Goal: Information Seeking & Learning: Learn about a topic

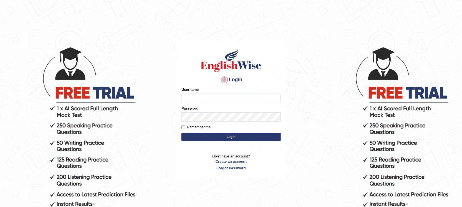
type input "Muhammadshahrukhamjad"
drag, startPoint x: 0, startPoint y: 0, endPoint x: 237, endPoint y: 95, distance: 255.6
click at [237, 95] on input "Muhammadshahrukhamjad" at bounding box center [230, 98] width 99 height 9
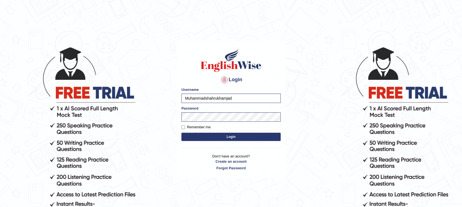
click at [242, 137] on button "Login" at bounding box center [230, 137] width 99 height 8
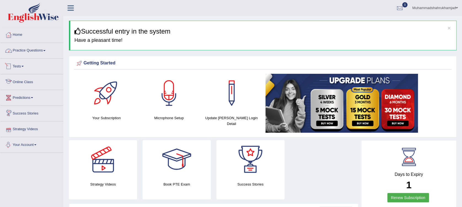
click at [34, 54] on link "Practice Questions" at bounding box center [31, 50] width 63 height 14
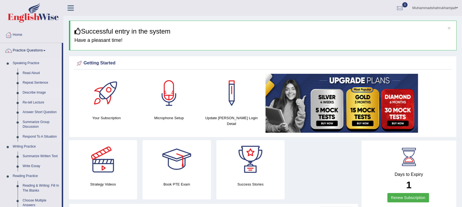
click at [36, 91] on link "Describe Image" at bounding box center [41, 93] width 42 height 10
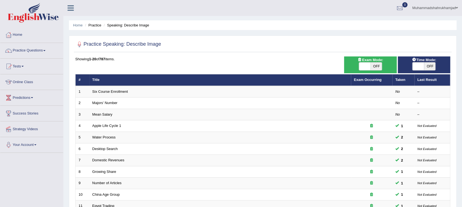
click at [371, 66] on span "OFF" at bounding box center [377, 67] width 12 height 8
checkbox input "true"
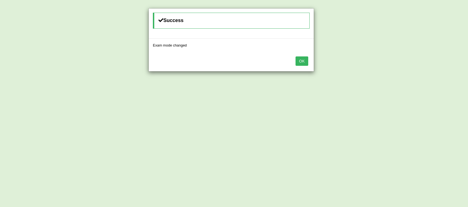
click at [303, 62] on button "OK" at bounding box center [301, 61] width 13 height 9
click at [302, 65] on button "OK" at bounding box center [301, 61] width 13 height 9
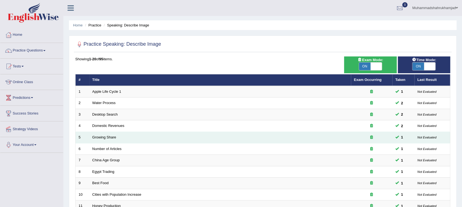
scroll to position [147, 0]
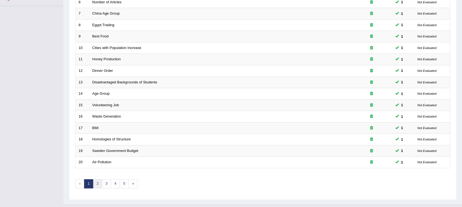
click at [98, 185] on link "2" at bounding box center [97, 184] width 9 height 9
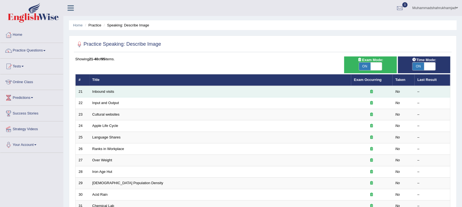
click at [183, 92] on td "Inbound visits" at bounding box center [220, 92] width 262 height 12
click at [110, 92] on link "Inbound visits" at bounding box center [103, 92] width 22 height 4
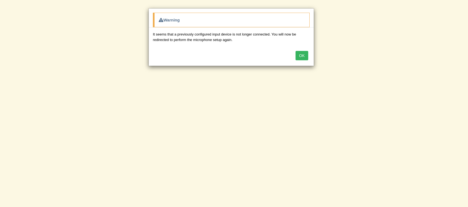
click at [298, 54] on button "OK" at bounding box center [301, 55] width 13 height 9
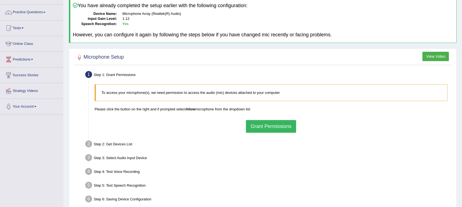
scroll to position [73, 0]
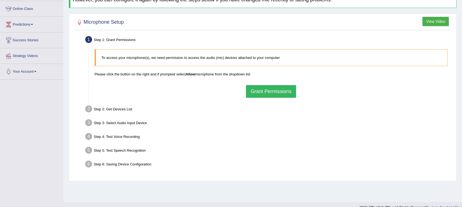
click at [251, 93] on button "Grant Permissions" at bounding box center [271, 91] width 50 height 13
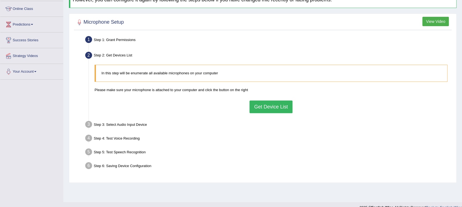
click at [258, 106] on button "Get Device List" at bounding box center [271, 107] width 43 height 13
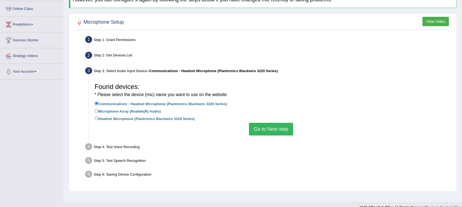
click at [170, 119] on label "Headset Microphone (Plantronics Blackwire 3220 Series)" at bounding box center [145, 119] width 100 height 6
click at [98, 119] on input "Headset Microphone (Plantronics Blackwire 3220 Series)" at bounding box center [97, 119] width 4 height 4
radio input "true"
click at [273, 131] on button "Go to Next step" at bounding box center [271, 129] width 44 height 13
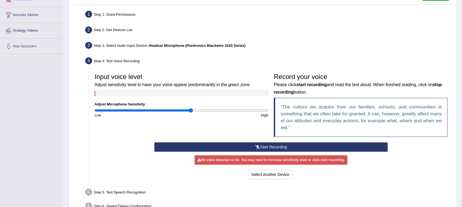
scroll to position [110, 0]
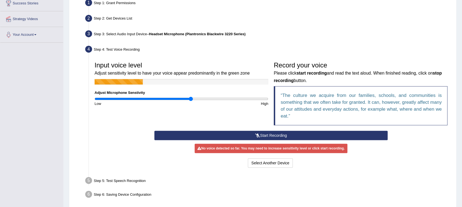
click at [235, 137] on button "Start Recording" at bounding box center [271, 135] width 234 height 9
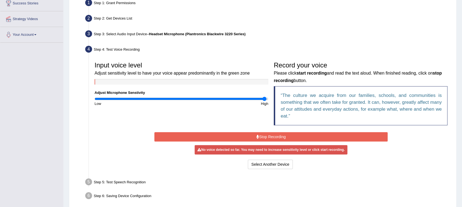
drag, startPoint x: 191, startPoint y: 98, endPoint x: 264, endPoint y: 99, distance: 73.4
click at [264, 99] on input "range" at bounding box center [182, 99] width 174 height 4
click at [263, 137] on button "Stop Recording" at bounding box center [271, 136] width 234 height 9
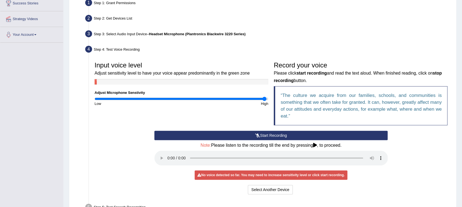
click at [263, 137] on button "Start Recording" at bounding box center [271, 135] width 234 height 9
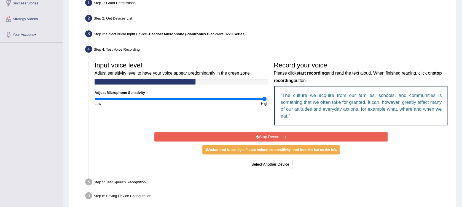
click at [269, 141] on button "Stop Recording" at bounding box center [271, 136] width 234 height 9
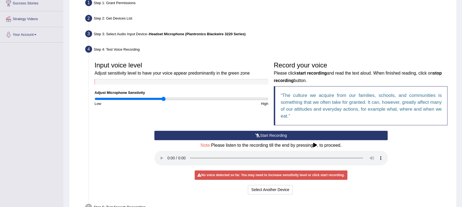
drag, startPoint x: 264, startPoint y: 99, endPoint x: 164, endPoint y: 101, distance: 100.1
click at [164, 101] on input "range" at bounding box center [182, 99] width 174 height 4
click at [215, 137] on button "Start Recording" at bounding box center [271, 135] width 234 height 9
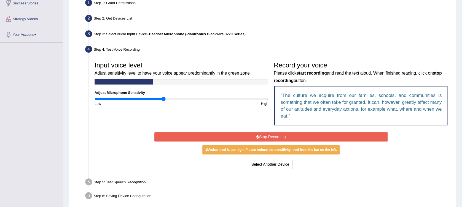
click at [244, 135] on button "Stop Recording" at bounding box center [271, 136] width 234 height 9
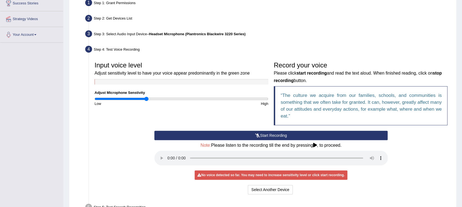
drag, startPoint x: 162, startPoint y: 98, endPoint x: 147, endPoint y: 98, distance: 15.2
type input "0.6"
click at [147, 98] on input "range" at bounding box center [182, 99] width 174 height 4
click at [215, 135] on button "Start Recording" at bounding box center [271, 135] width 234 height 9
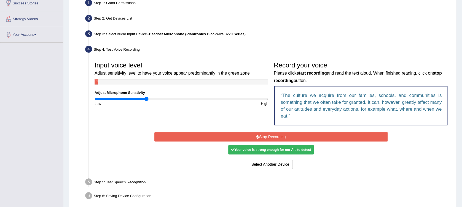
click at [242, 137] on button "Stop Recording" at bounding box center [271, 136] width 234 height 9
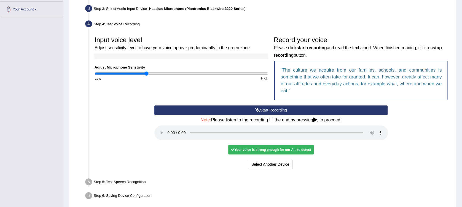
scroll to position [159, 0]
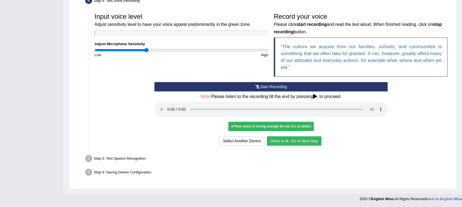
click at [282, 139] on button "Voice is ok. Go to Next step" at bounding box center [294, 141] width 55 height 9
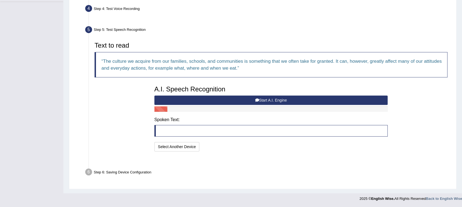
scroll to position [137, 0]
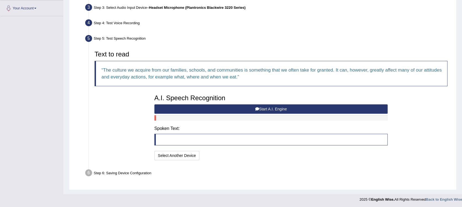
click at [197, 107] on button "Start A.I. Engine" at bounding box center [271, 109] width 234 height 9
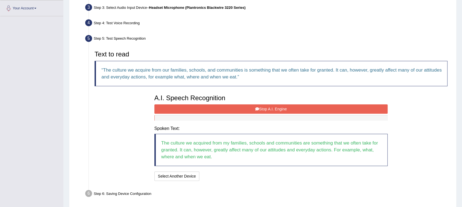
click at [246, 108] on button "Stop A.I. Engine" at bounding box center [271, 109] width 234 height 9
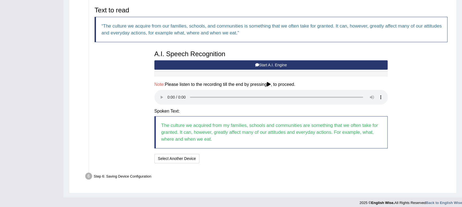
scroll to position [185, 0]
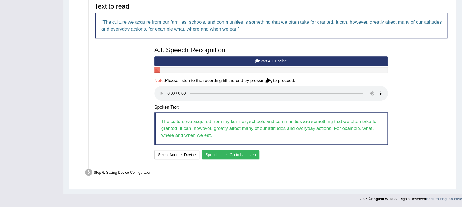
click at [224, 156] on button "Speech is ok. Go to Last step" at bounding box center [231, 154] width 58 height 9
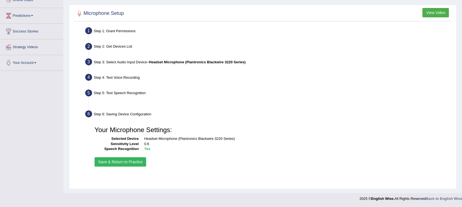
scroll to position [82, 0]
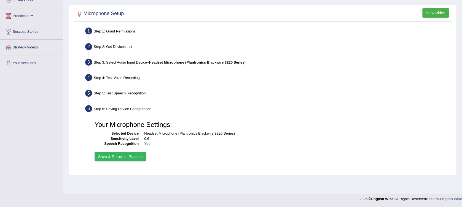
click at [108, 155] on button "Save & Return to Practice" at bounding box center [121, 156] width 52 height 9
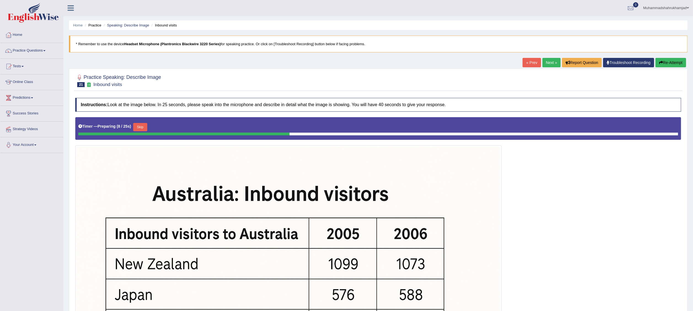
drag, startPoint x: 451, startPoint y: 2, endPoint x: 388, endPoint y: 162, distance: 172.1
click at [388, 162] on img at bounding box center [289, 288] width 424 height 282
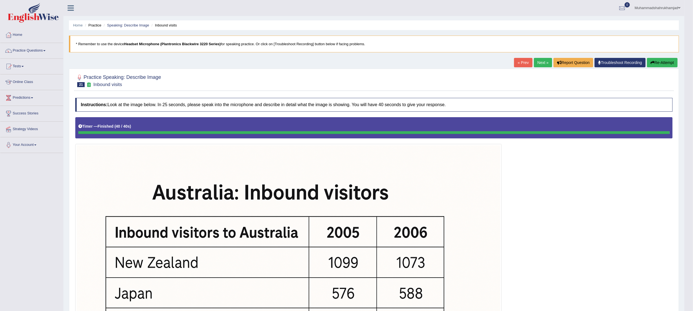
click at [462, 62] on button "Re-Attempt" at bounding box center [662, 62] width 31 height 9
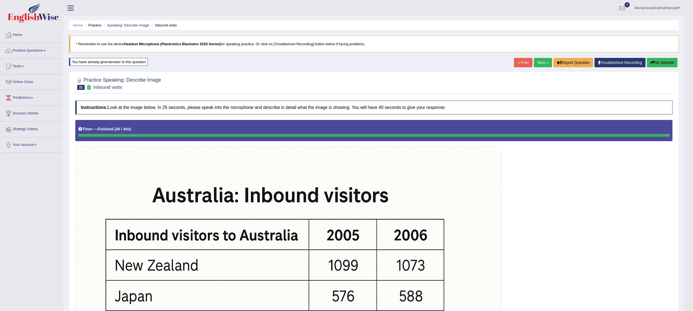
click at [541, 62] on link "Next »" at bounding box center [543, 62] width 18 height 9
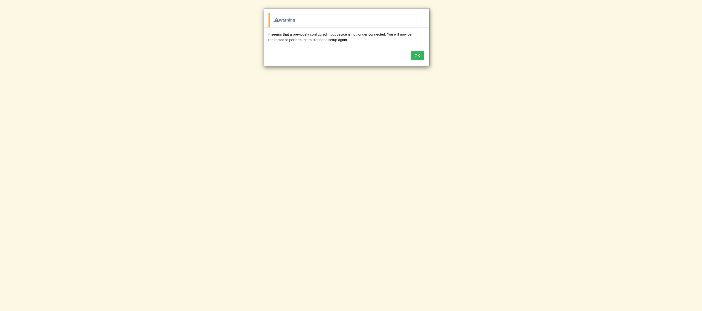
click at [418, 57] on button "OK" at bounding box center [417, 55] width 13 height 9
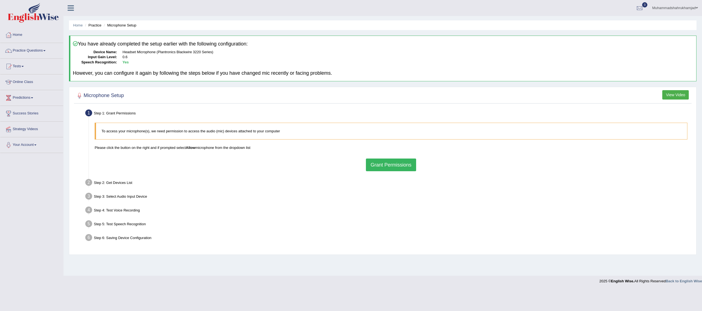
click at [374, 165] on button "Grant Permissions" at bounding box center [391, 165] width 50 height 13
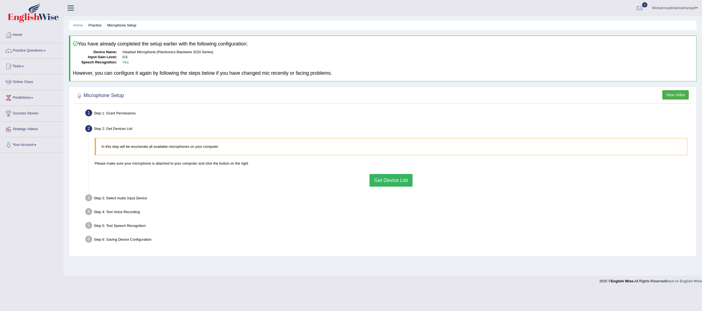
click at [389, 184] on button "Get Device List" at bounding box center [390, 180] width 43 height 13
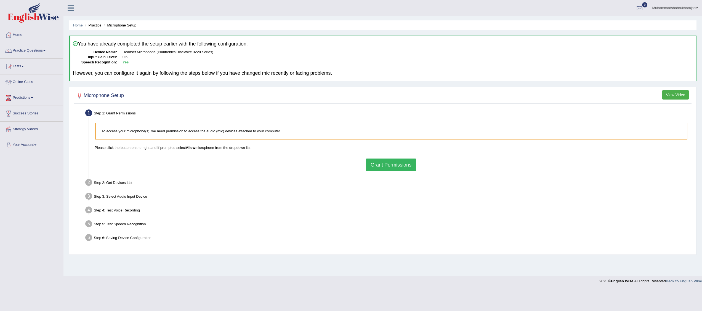
click at [246, 209] on div "Step 4: Test Voice Recording" at bounding box center [388, 211] width 611 height 12
click at [396, 164] on button "Grant Permissions" at bounding box center [391, 165] width 50 height 13
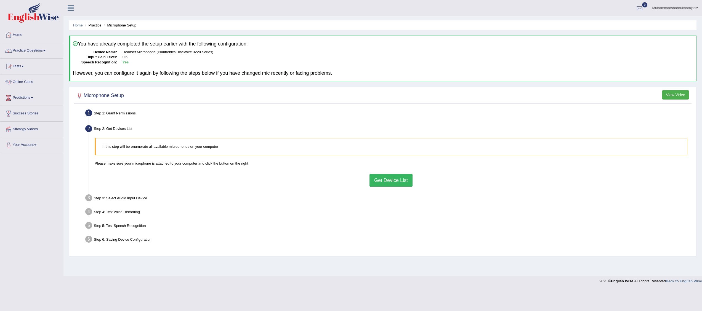
click at [381, 180] on button "Get Device List" at bounding box center [390, 180] width 43 height 13
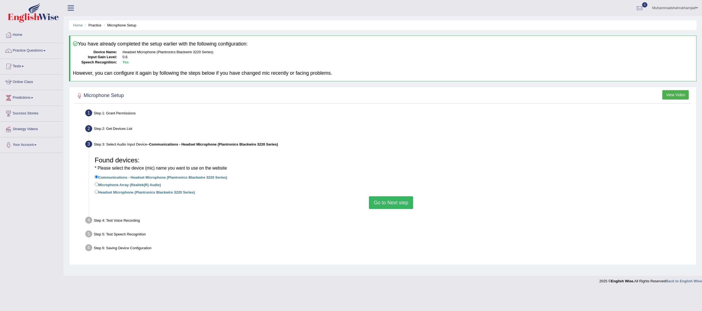
drag, startPoint x: 389, startPoint y: 202, endPoint x: 364, endPoint y: 204, distance: 25.4
click at [389, 202] on button "Go to Next step" at bounding box center [391, 202] width 44 height 13
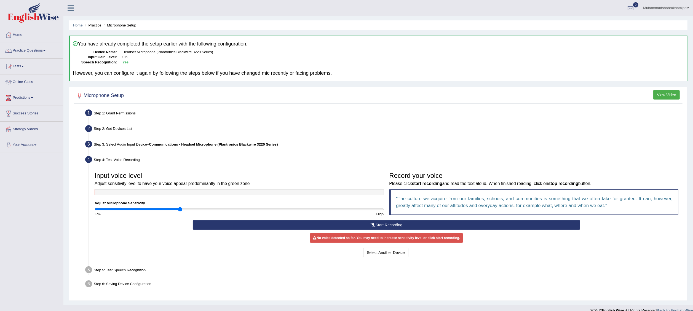
scroll to position [8, 0]
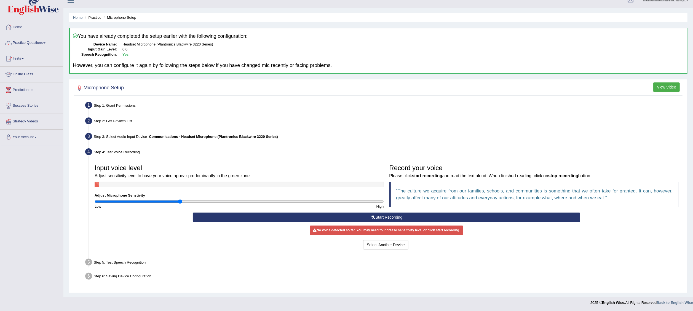
click at [318, 216] on button "Start Recording" at bounding box center [386, 217] width 387 height 9
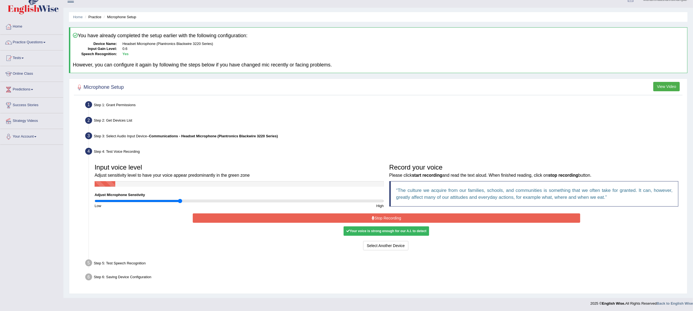
click at [318, 216] on button "Stop Recording" at bounding box center [386, 217] width 387 height 9
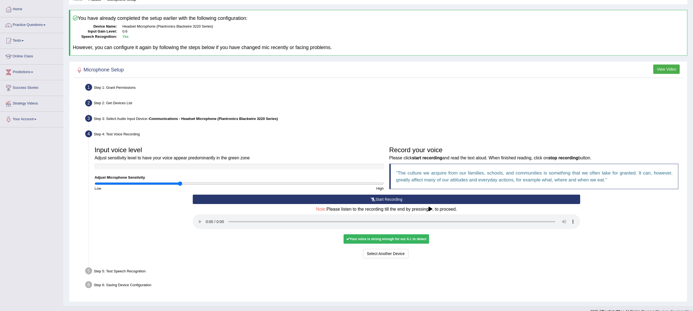
scroll to position [35, 0]
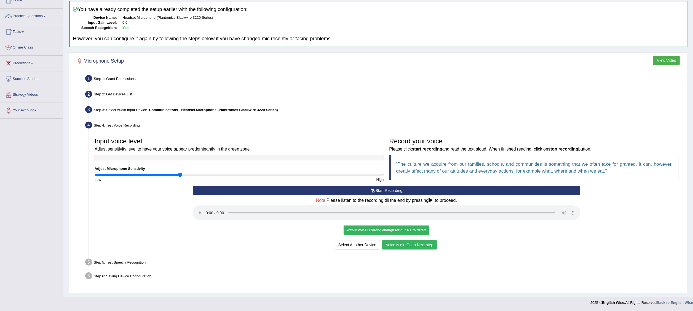
click at [411, 240] on button "Voice is ok. Go to Next step" at bounding box center [409, 244] width 55 height 9
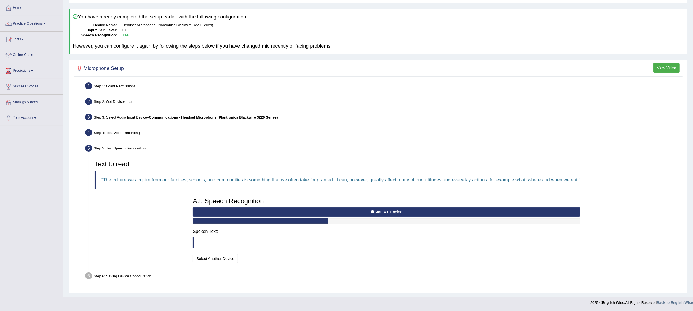
scroll to position [28, 0]
click at [244, 212] on button "Start A.I. Engine" at bounding box center [386, 211] width 387 height 9
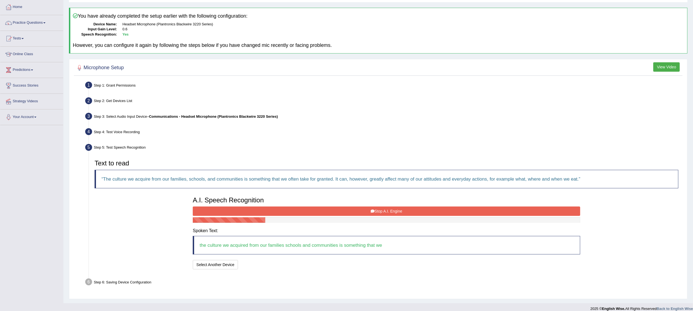
click at [244, 212] on button "Stop A.I. Engine" at bounding box center [386, 211] width 387 height 9
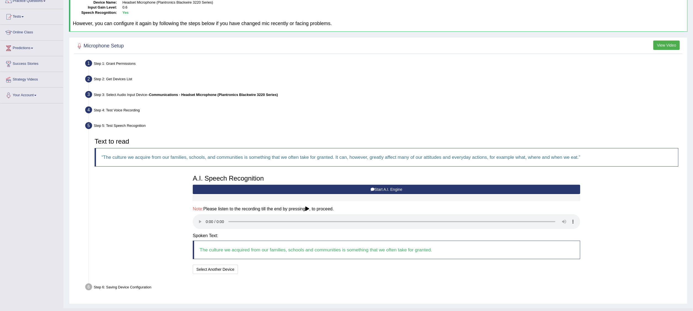
scroll to position [62, 0]
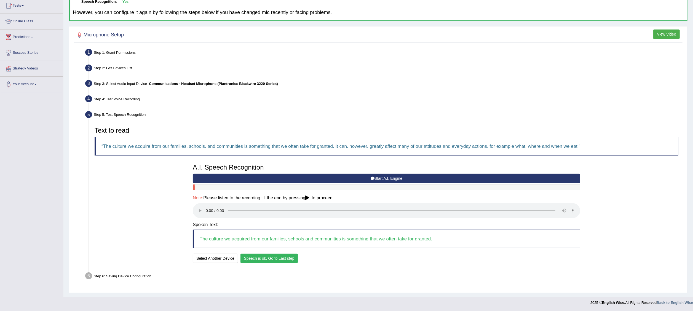
click at [289, 260] on button "Speech is ok. Go to Last step" at bounding box center [269, 258] width 58 height 9
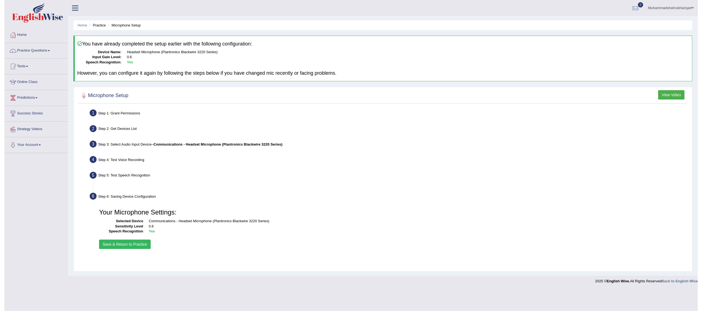
scroll to position [0, 0]
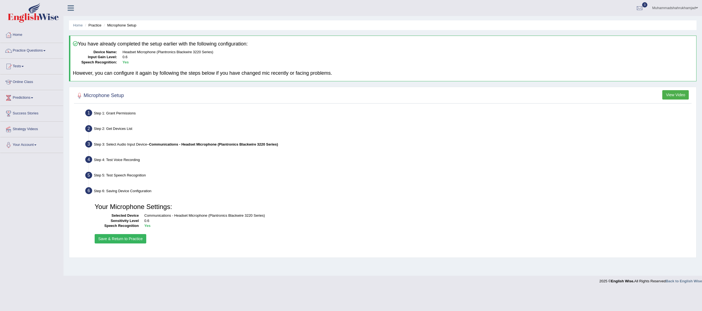
click at [113, 240] on button "Save & Return to Practice" at bounding box center [121, 238] width 52 height 9
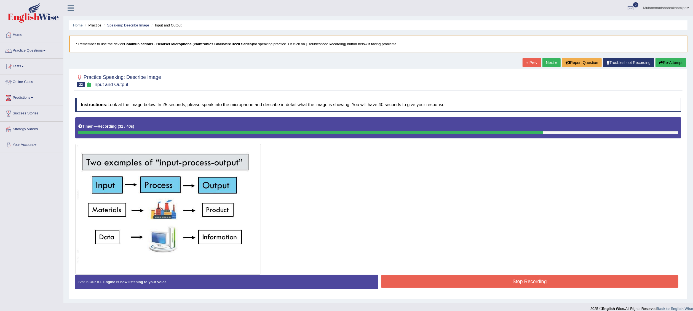
click at [515, 278] on button "Stop Recording" at bounding box center [530, 281] width 298 height 13
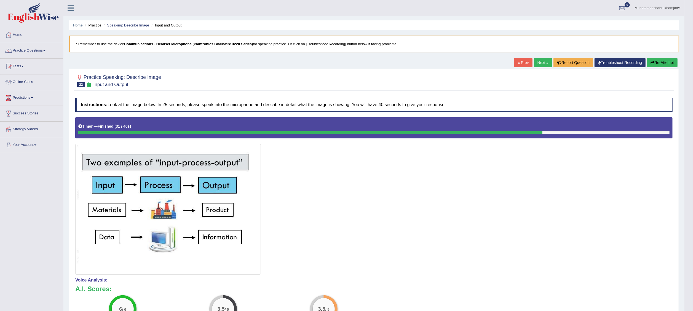
click at [541, 66] on link "Next »" at bounding box center [543, 62] width 18 height 9
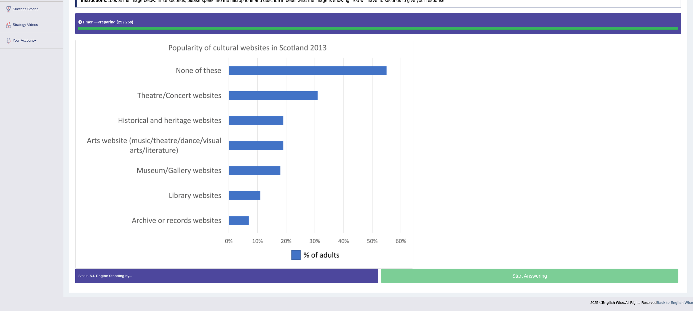
scroll to position [106, 0]
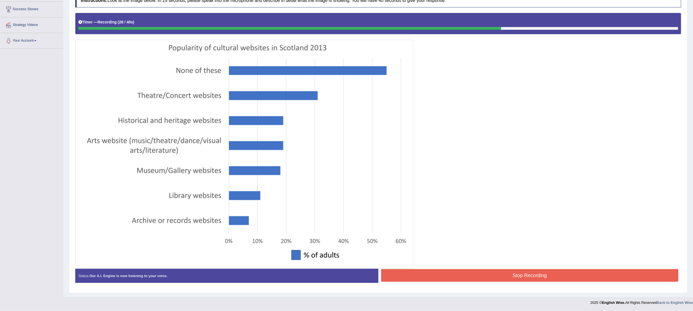
click at [549, 276] on button "Stop Recording" at bounding box center [530, 275] width 298 height 13
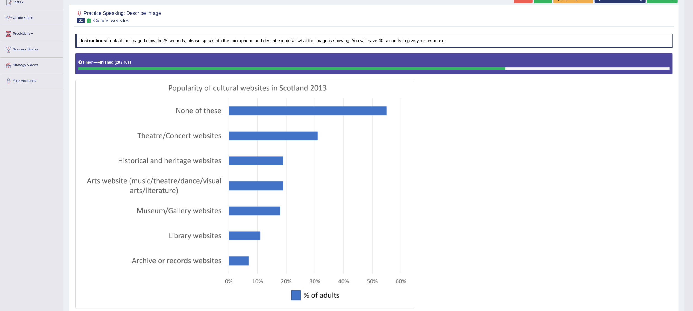
scroll to position [0, 0]
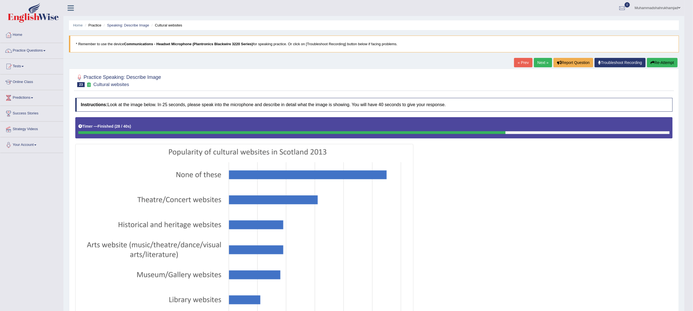
click at [538, 63] on link "Next »" at bounding box center [543, 62] width 18 height 9
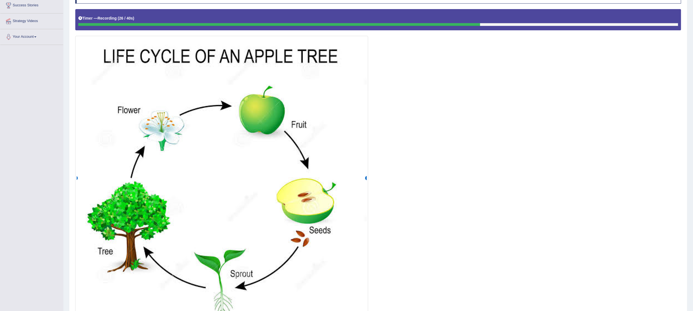
scroll to position [163, 0]
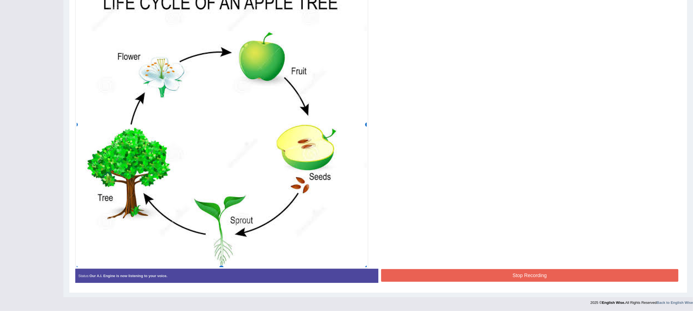
click at [614, 275] on button "Stop Recording" at bounding box center [530, 275] width 298 height 13
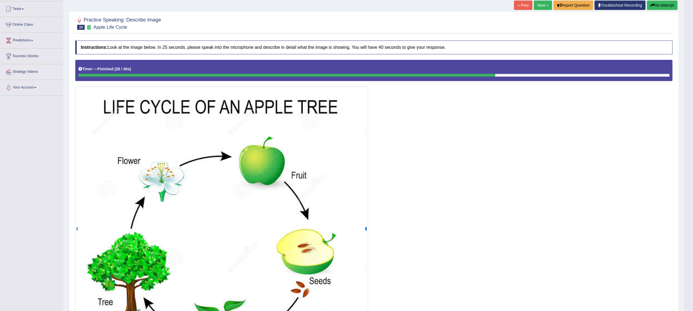
scroll to position [54, 0]
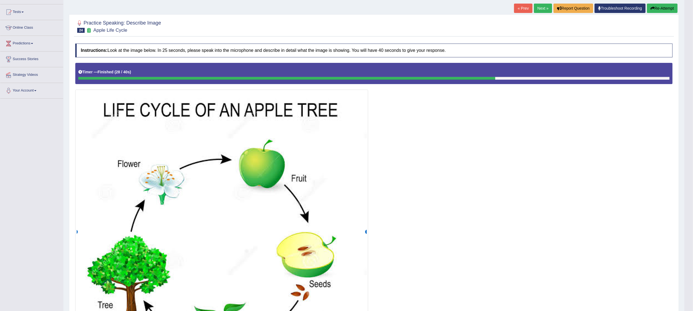
click at [541, 9] on link "Next »" at bounding box center [543, 8] width 18 height 9
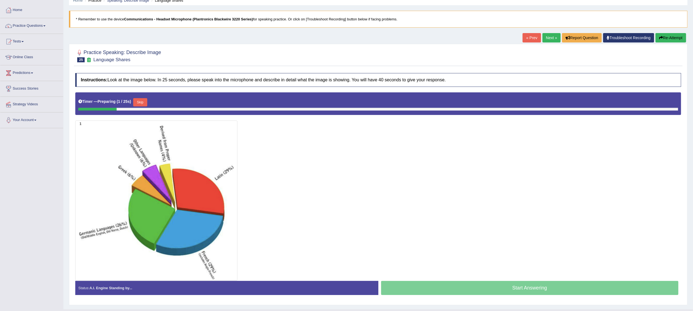
scroll to position [39, 0]
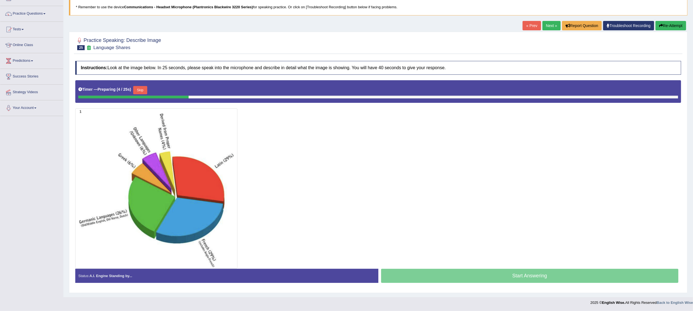
click at [184, 192] on img at bounding box center [156, 188] width 159 height 157
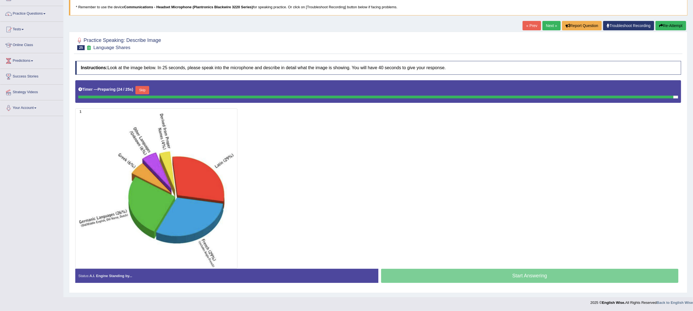
scroll to position [37, 0]
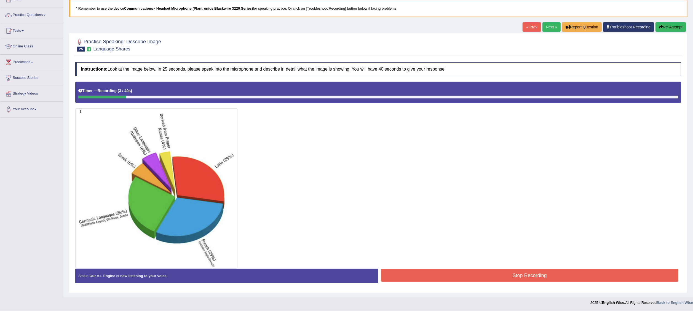
click at [661, 25] on icon "button" at bounding box center [661, 27] width 4 height 4
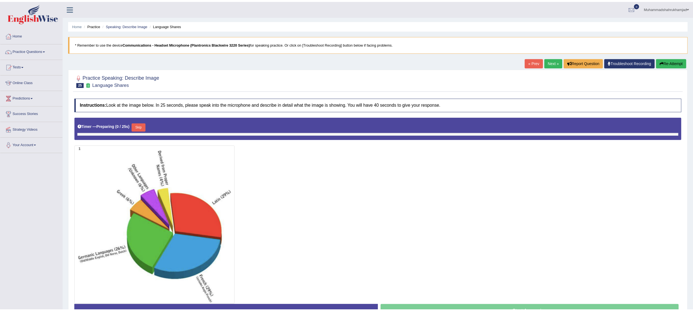
scroll to position [37, 0]
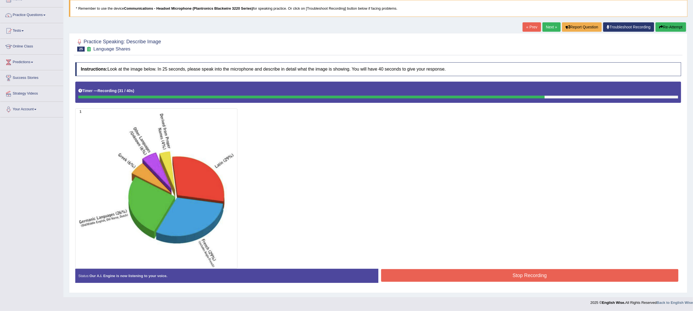
click at [541, 275] on button "Stop Recording" at bounding box center [530, 275] width 298 height 13
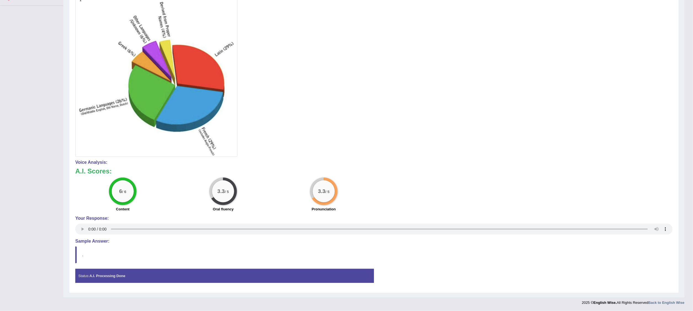
scroll to position [0, 0]
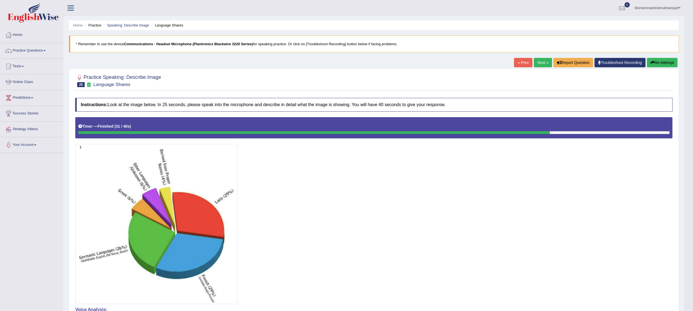
click at [539, 62] on link "Next »" at bounding box center [543, 62] width 18 height 9
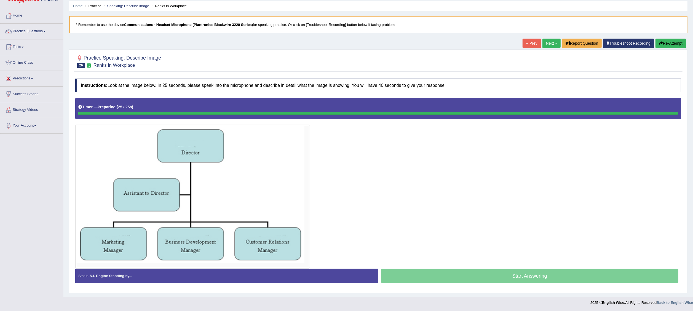
scroll to position [21, 0]
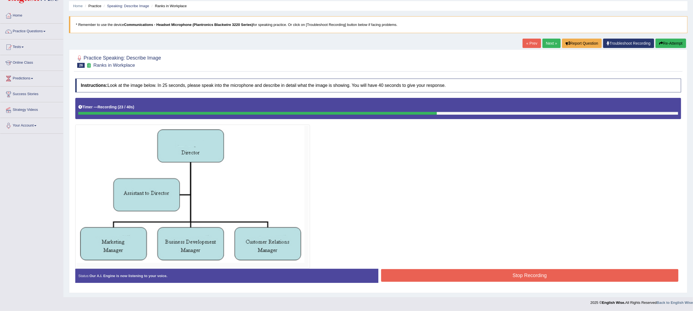
click at [528, 274] on button "Stop Recording" at bounding box center [530, 275] width 298 height 13
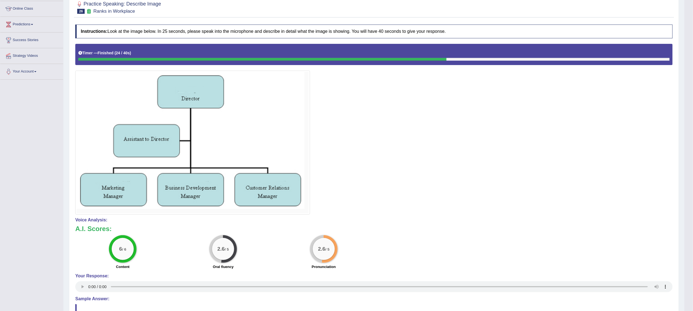
scroll to position [22, 0]
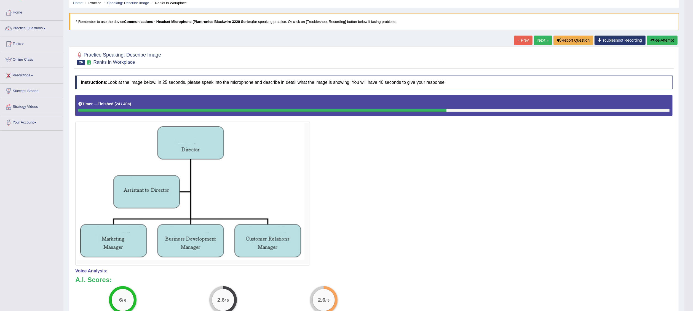
click at [665, 39] on button "Re-Attempt" at bounding box center [662, 40] width 31 height 9
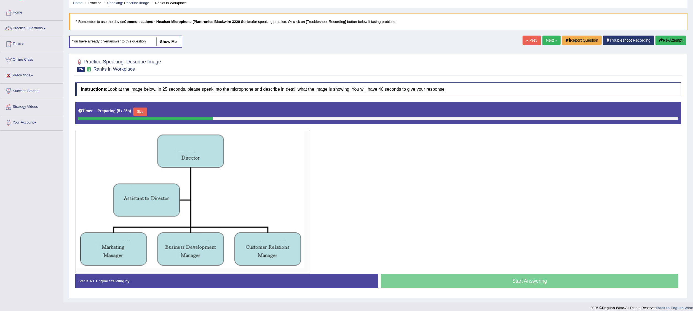
click at [139, 113] on button "Skip" at bounding box center [140, 112] width 14 height 8
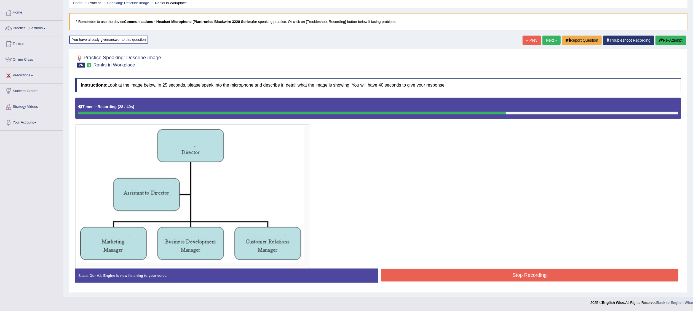
click at [505, 274] on button "Stop Recording" at bounding box center [530, 275] width 298 height 13
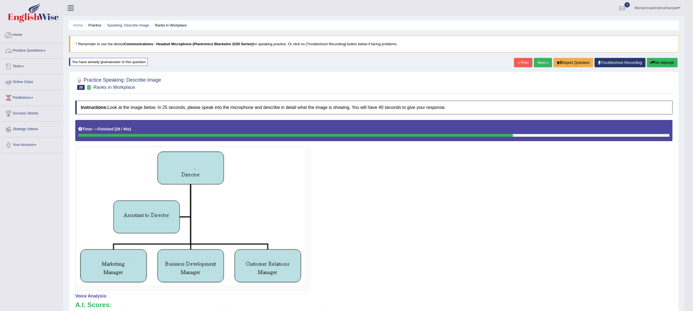
click at [19, 34] on link "Home" at bounding box center [31, 34] width 63 height 14
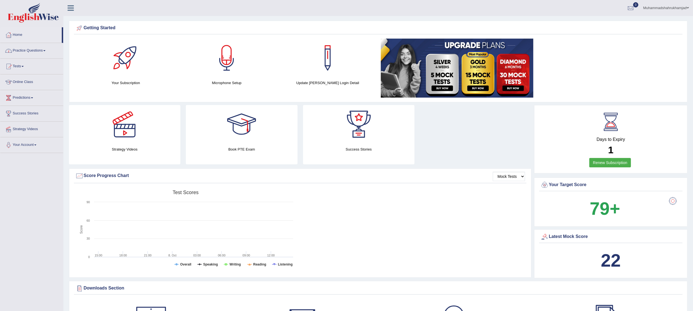
click at [25, 49] on link "Practice Questions" at bounding box center [31, 50] width 63 height 14
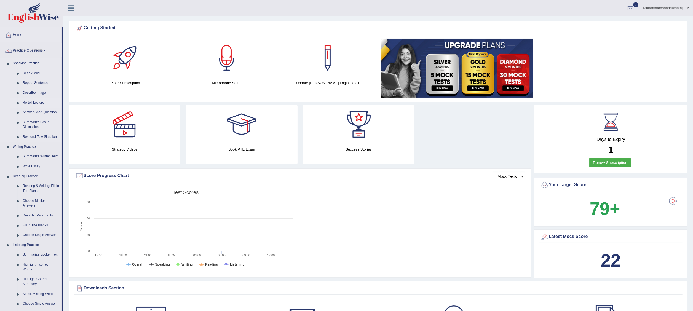
click at [38, 101] on link "Re-tell Lecture" at bounding box center [41, 103] width 42 height 10
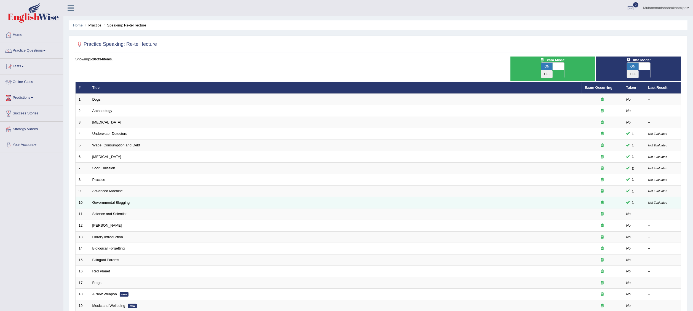
click at [109, 200] on link "Governmental Blogging" at bounding box center [111, 202] width 38 height 4
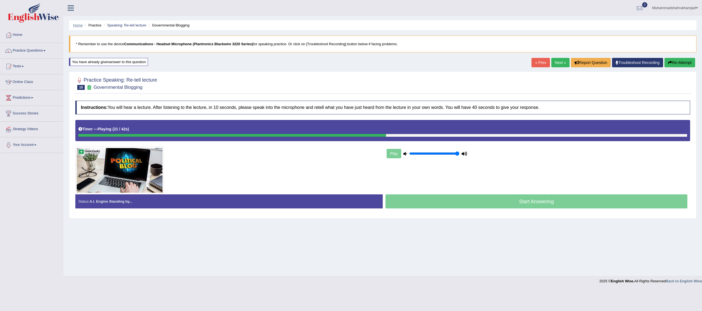
click at [78, 24] on link "Home" at bounding box center [78, 25] width 10 height 4
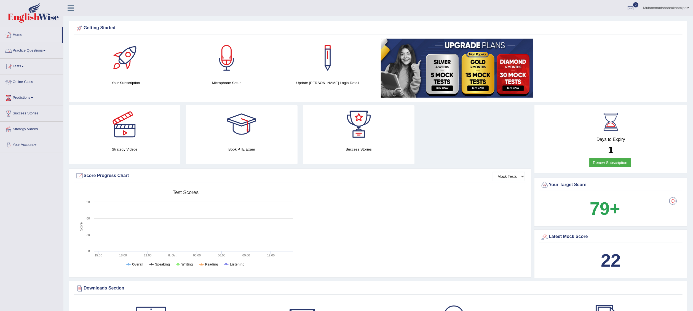
click at [20, 51] on link "Practice Questions" at bounding box center [31, 50] width 63 height 14
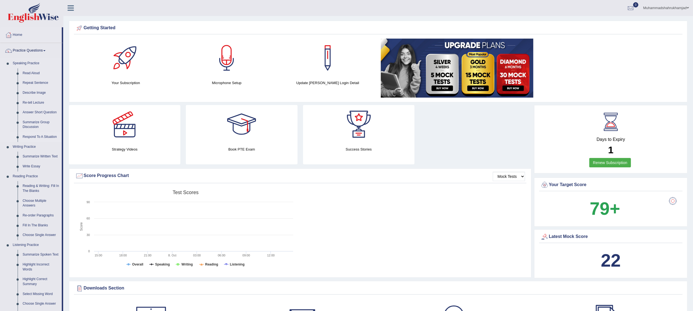
click at [35, 138] on link "Respond To A Situation" at bounding box center [41, 137] width 42 height 10
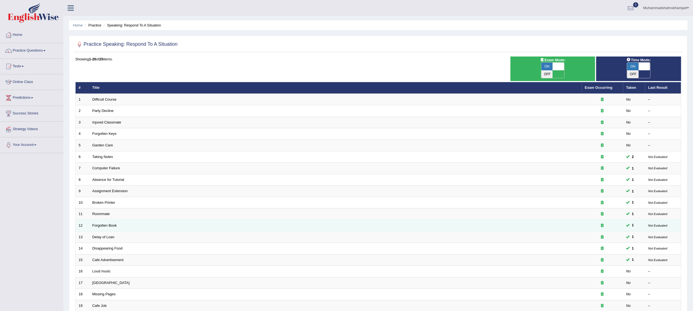
scroll to position [55, 0]
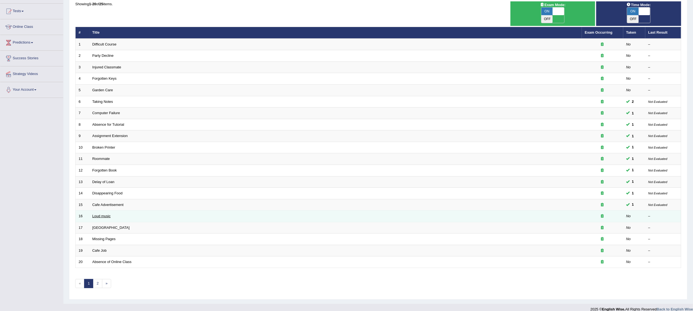
click at [103, 214] on link "Loud music" at bounding box center [101, 216] width 18 height 4
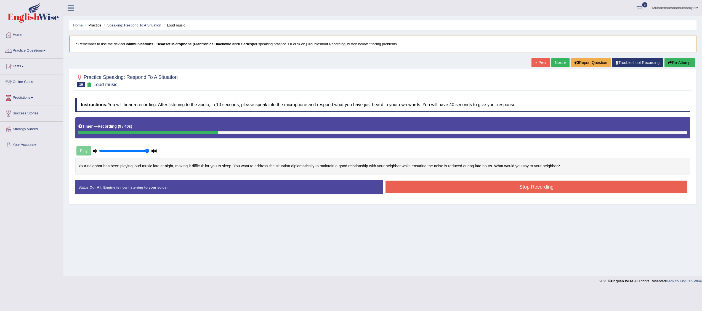
click at [669, 63] on icon "button" at bounding box center [670, 63] width 4 height 4
click at [468, 186] on button "Stop Recording" at bounding box center [536, 187] width 302 height 13
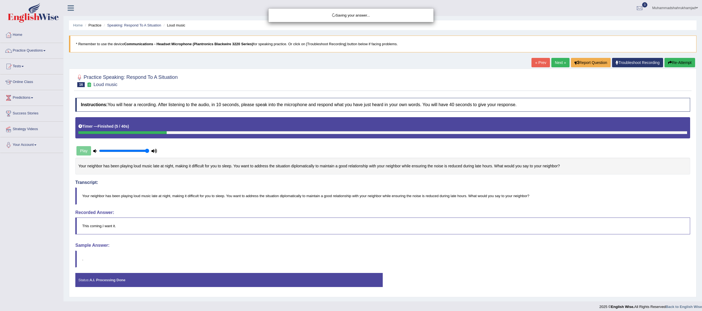
click at [682, 65] on div "Saving your answer..." at bounding box center [351, 155] width 702 height 311
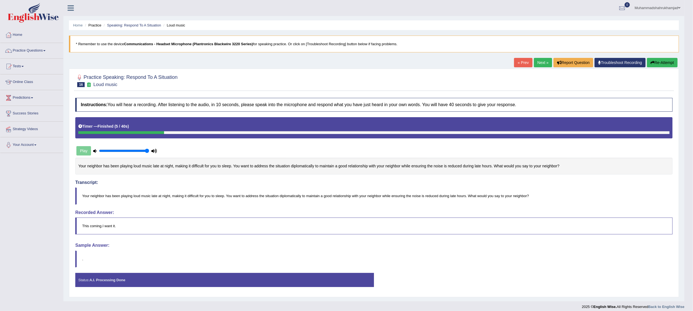
click at [683, 61] on div "Comparing text to speech..." at bounding box center [346, 155] width 693 height 311
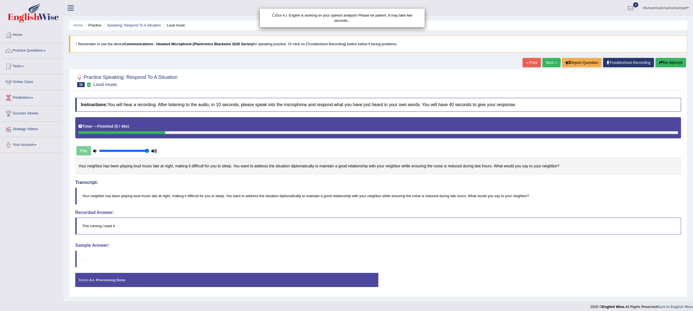
click at [673, 63] on div "Our A.I. Engine is working on your speech analysis! Please be patient. It may t…" at bounding box center [346, 155] width 693 height 311
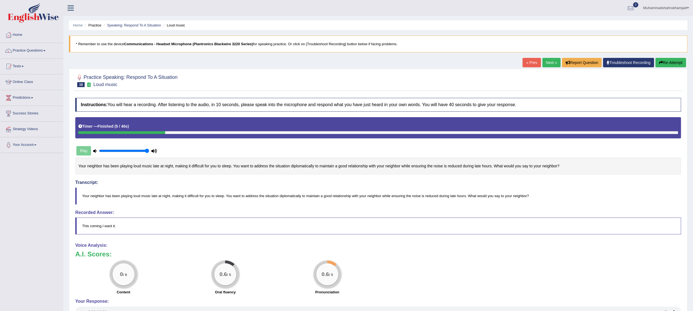
click at [662, 64] on button "Re-Attempt" at bounding box center [671, 62] width 31 height 9
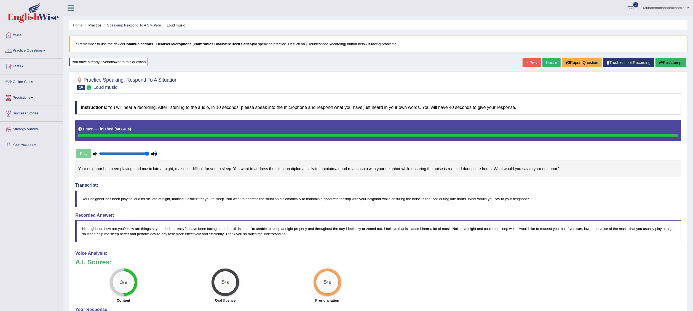
click at [545, 64] on link "Next »" at bounding box center [551, 62] width 18 height 9
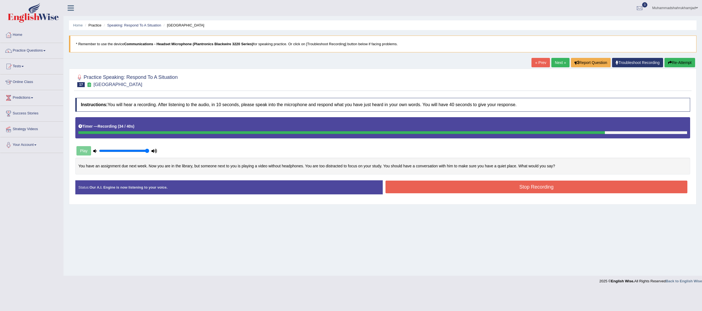
click at [546, 187] on button "Stop Recording" at bounding box center [536, 187] width 302 height 13
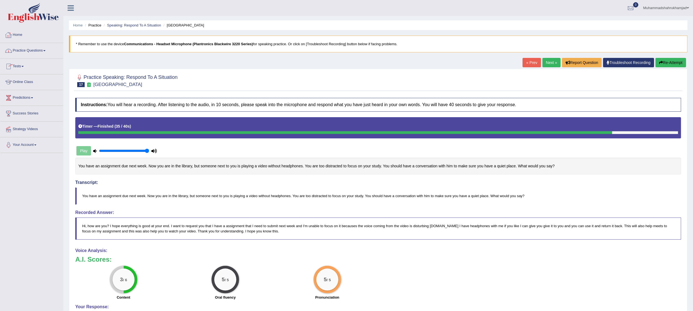
click at [28, 49] on link "Practice Questions" at bounding box center [31, 50] width 63 height 14
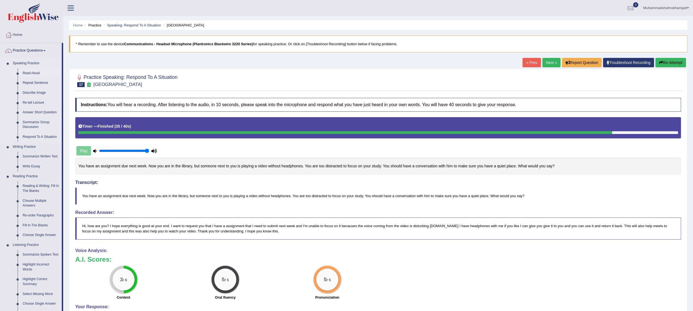
click at [29, 74] on link "Read Aloud" at bounding box center [41, 73] width 42 height 10
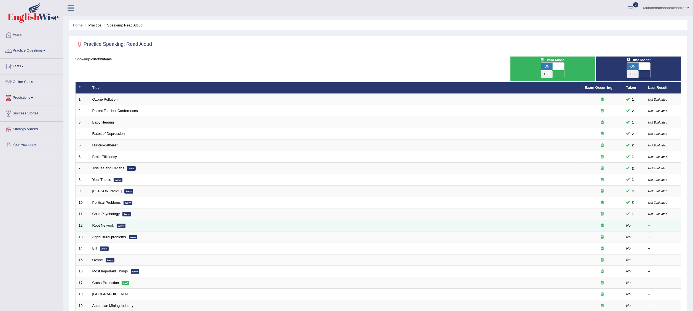
scroll to position [55, 0]
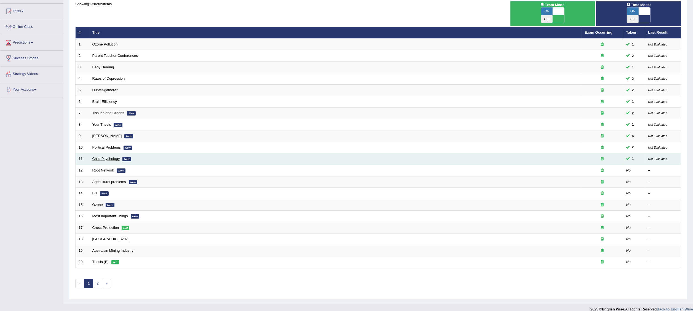
click at [108, 157] on link "Child Psychology" at bounding box center [106, 159] width 28 height 4
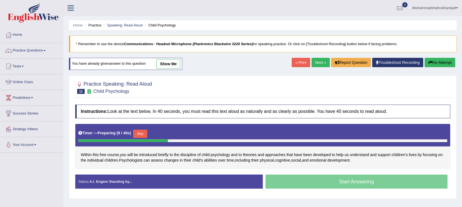
drag, startPoint x: 672, startPoint y: 0, endPoint x: 220, endPoint y: 79, distance: 458.6
click at [220, 79] on div at bounding box center [262, 87] width 375 height 17
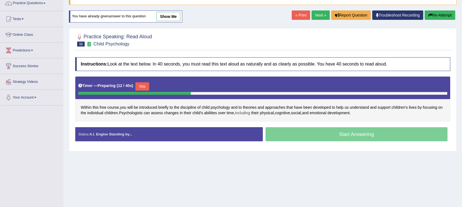
scroll to position [37, 0]
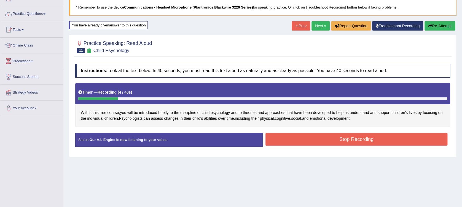
click at [433, 28] on button "Re-Attempt" at bounding box center [440, 25] width 31 height 9
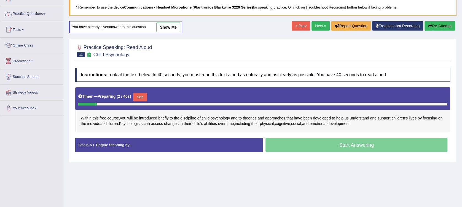
click at [143, 97] on button "Skip" at bounding box center [140, 97] width 14 height 8
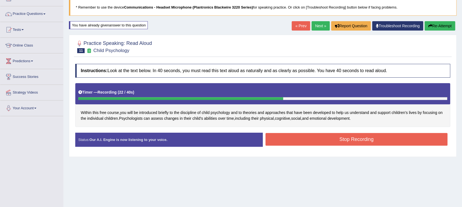
click at [356, 137] on button "Stop Recording" at bounding box center [357, 139] width 182 height 13
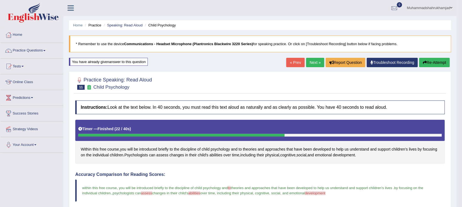
click at [314, 64] on link "Next »" at bounding box center [315, 62] width 18 height 9
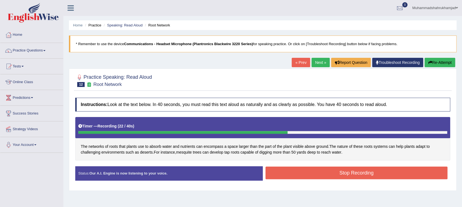
click at [327, 176] on button "Stop Recording" at bounding box center [357, 173] width 182 height 13
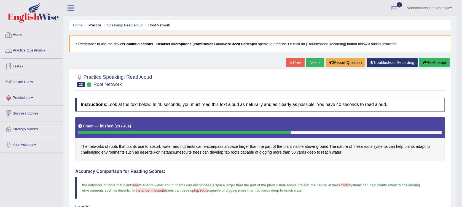
click at [31, 50] on link "Practice Questions" at bounding box center [31, 50] width 63 height 14
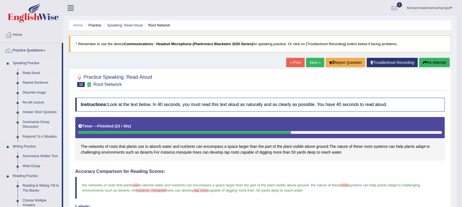
click at [41, 82] on link "Repeat Sentence" at bounding box center [41, 83] width 42 height 10
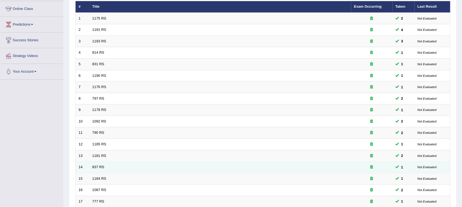
scroll to position [157, 0]
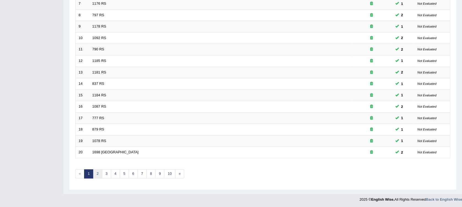
click at [98, 170] on link "2" at bounding box center [97, 174] width 9 height 9
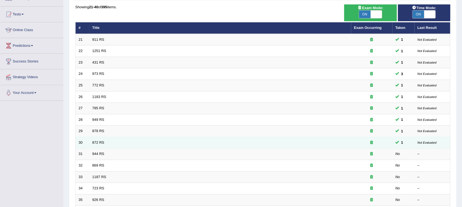
scroll to position [110, 0]
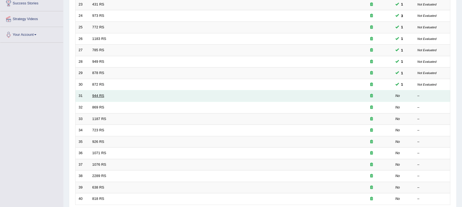
click at [96, 94] on link "944 RS" at bounding box center [98, 96] width 12 height 4
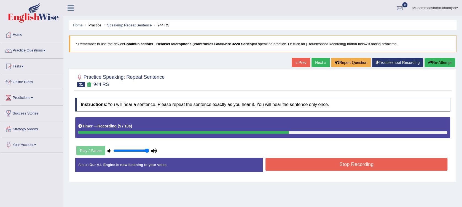
click at [330, 162] on button "Stop Recording" at bounding box center [357, 164] width 182 height 13
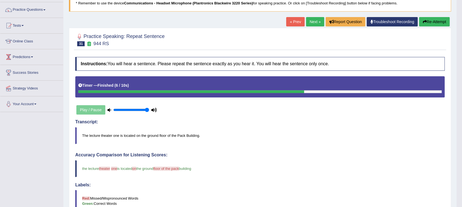
scroll to position [4, 0]
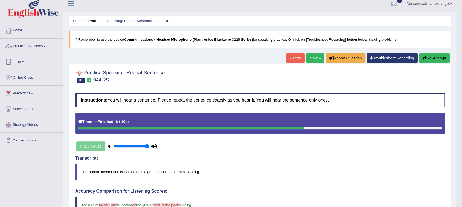
click at [312, 59] on link "Next »" at bounding box center [315, 58] width 18 height 9
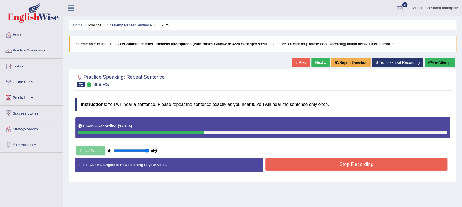
click at [315, 163] on button "Stop Recording" at bounding box center [357, 164] width 182 height 13
